Goal: Task Accomplishment & Management: Complete application form

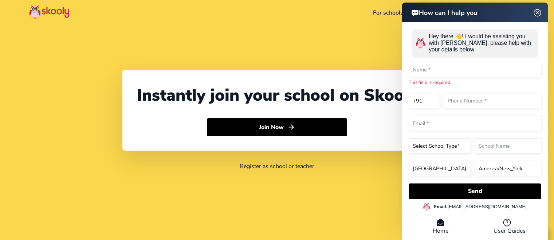
select select "91"
select select "[GEOGRAPHIC_DATA]"
select select "[GEOGRAPHIC_DATA]/[GEOGRAPHIC_DATA]"
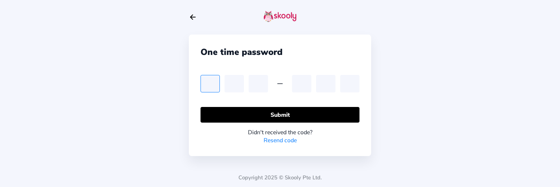
type input "8"
type input "6"
type input "1"
type input "4"
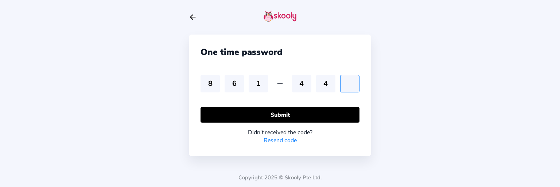
type input "5"
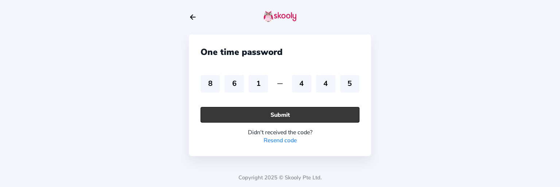
click at [280, 113] on button "Submit" at bounding box center [279, 115] width 159 height 16
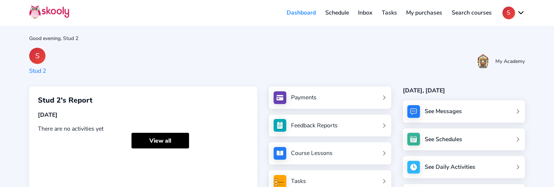
click at [517, 15] on button "S" at bounding box center [513, 13] width 23 height 13
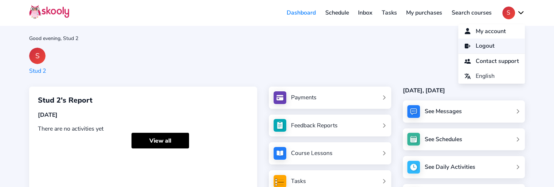
click at [489, 44] on link "Logout" at bounding box center [491, 46] width 67 height 15
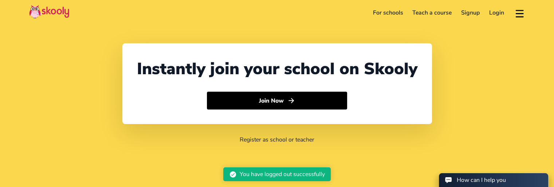
select select "91"
select select "[GEOGRAPHIC_DATA]"
select select "[GEOGRAPHIC_DATA]/[GEOGRAPHIC_DATA]"
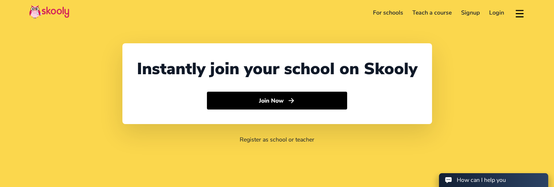
select select "91"
select select "[GEOGRAPHIC_DATA]"
select select "[GEOGRAPHIC_DATA]/[GEOGRAPHIC_DATA]"
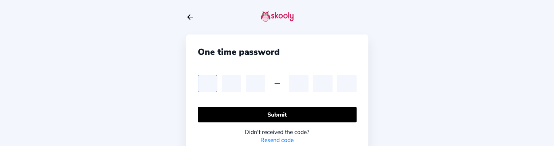
type input "8"
type input "7"
type input "5"
type input "4"
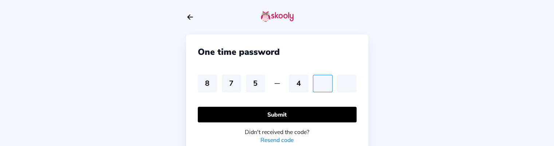
type input "5"
type input "0"
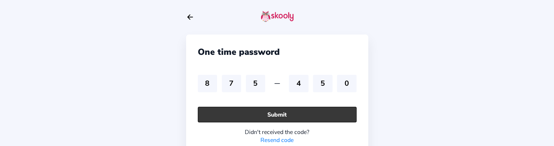
click at [224, 118] on button "Submit" at bounding box center [277, 115] width 159 height 16
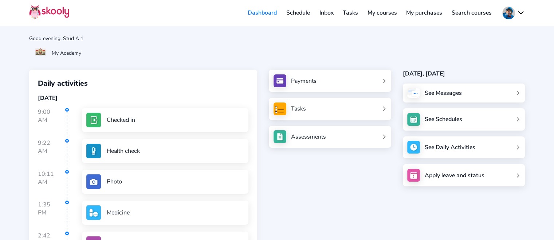
click at [522, 14] on button at bounding box center [513, 13] width 23 height 13
click at [482, 42] on span "Logout" at bounding box center [485, 46] width 19 height 11
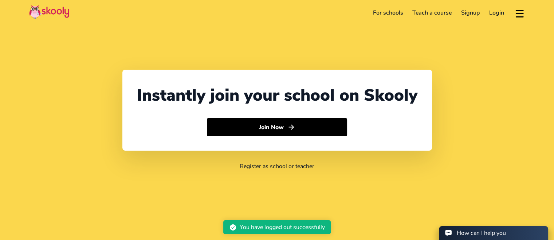
select select "91"
select select "[GEOGRAPHIC_DATA]"
select select "[GEOGRAPHIC_DATA]/[GEOGRAPHIC_DATA]"
